Goal: Transaction & Acquisition: Purchase product/service

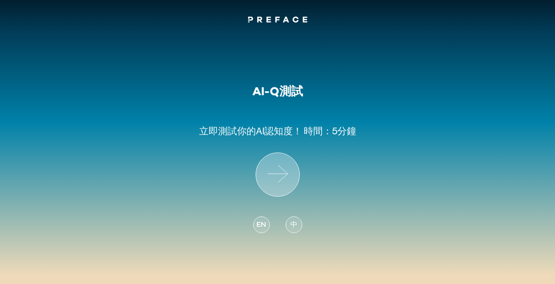
click at [289, 182] on icon at bounding box center [277, 174] width 43 height 43
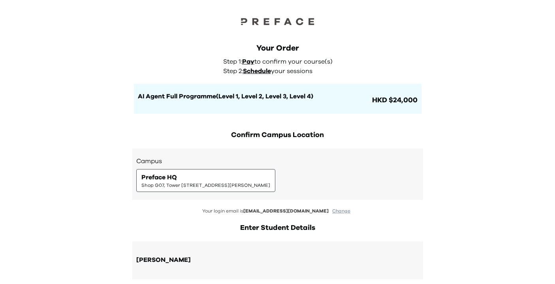
click at [280, 192] on div "Campus Preface HQ Shop G07, Tower 535, 535 Jaffe Road, Causeway Bay | 銅鑼灣謝斐道535…" at bounding box center [277, 173] width 291 height 51
click at [270, 179] on div "Preface HQ Shop G07, Tower 535, 535 Jaffe Road, Causeway Bay | 銅鑼灣謝斐道535號Tower …" at bounding box center [205, 181] width 129 height 16
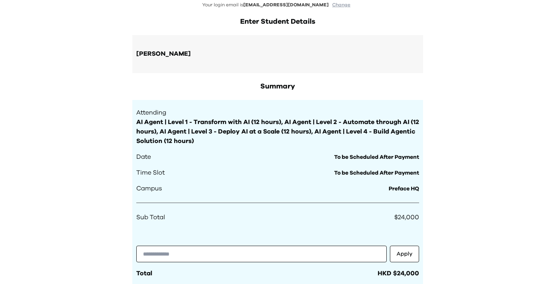
scroll to position [355, 0]
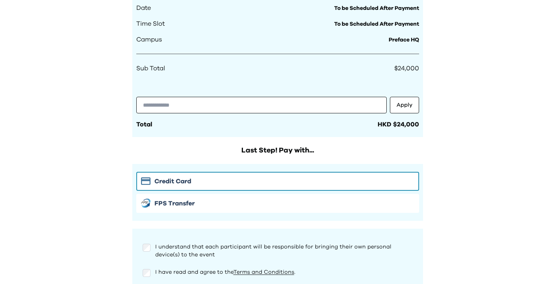
click at [385, 86] on div at bounding box center [277, 84] width 283 height 11
click at [410, 83] on div at bounding box center [277, 84] width 283 height 11
click at [418, 90] on div at bounding box center [277, 84] width 283 height 11
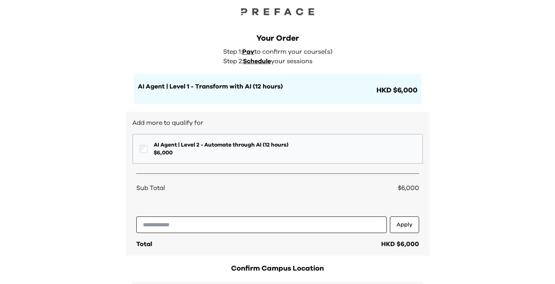
scroll to position [24, 0]
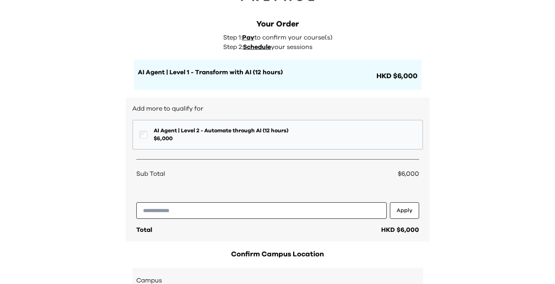
click at [282, 132] on span "AI Agent | Level 2 - Automate through AI (12 hours)" at bounding box center [221, 131] width 135 height 8
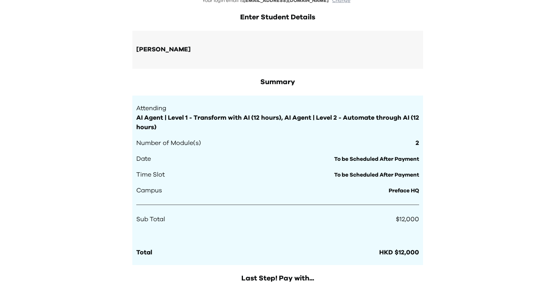
scroll to position [365, 0]
